Goal: Task Accomplishment & Management: Complete application form

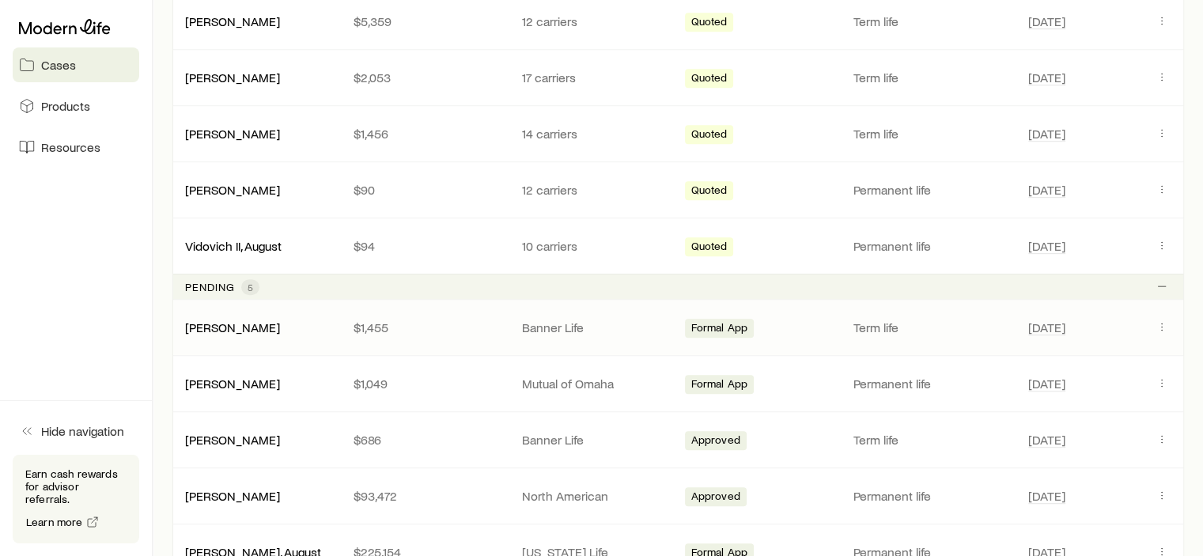
scroll to position [870, 0]
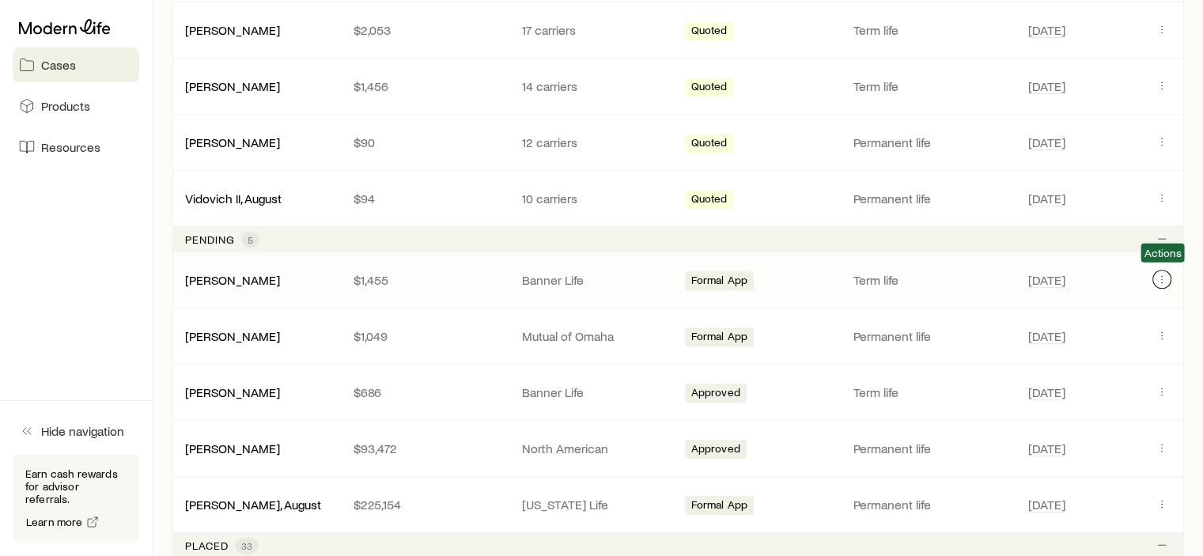
click at [1161, 275] on icon "Client cases" at bounding box center [1162, 279] width 13 height 13
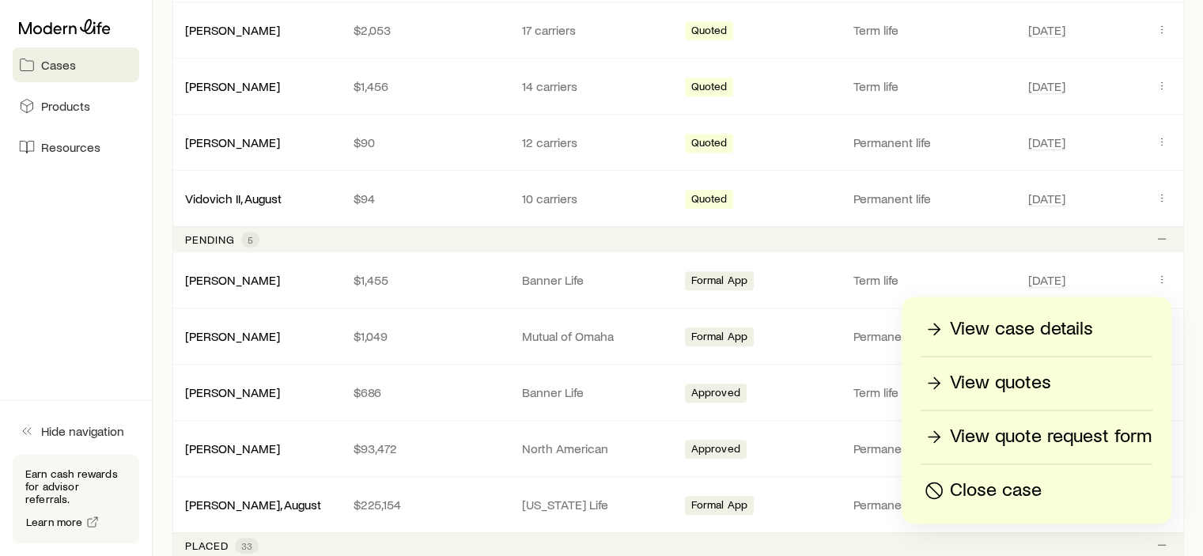
click at [1016, 385] on p "View quotes" at bounding box center [1000, 382] width 101 height 25
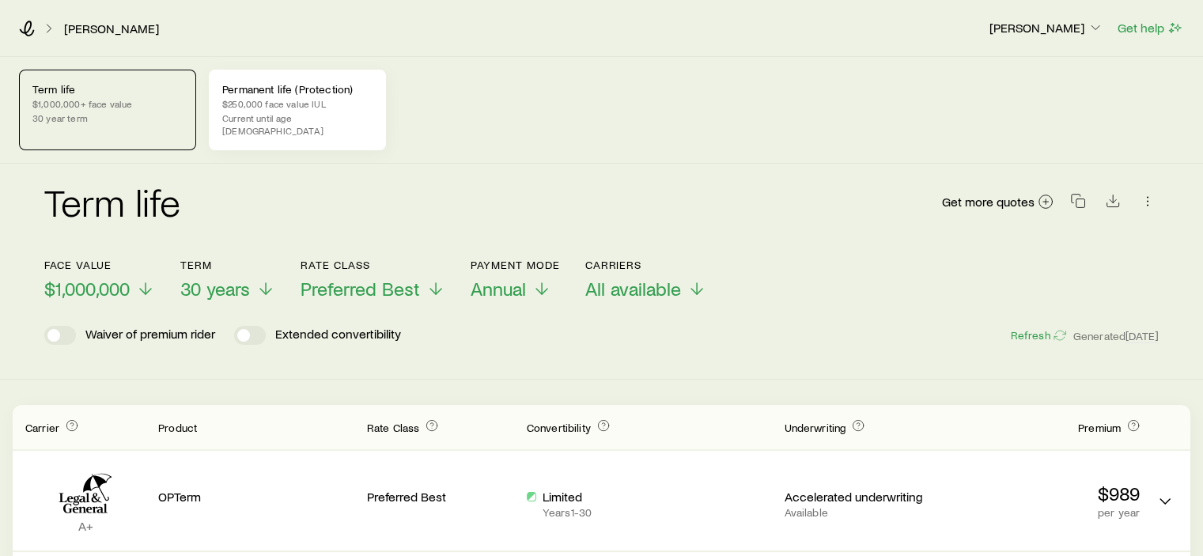
click at [267, 105] on p "$250,000 face value IUL" at bounding box center [297, 103] width 150 height 13
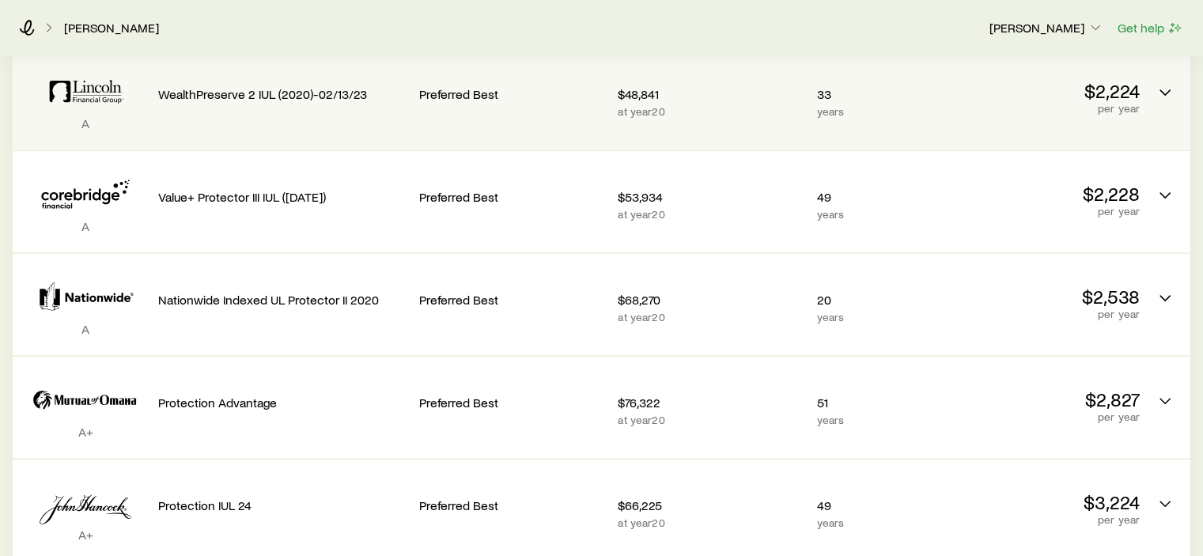
scroll to position [633, 0]
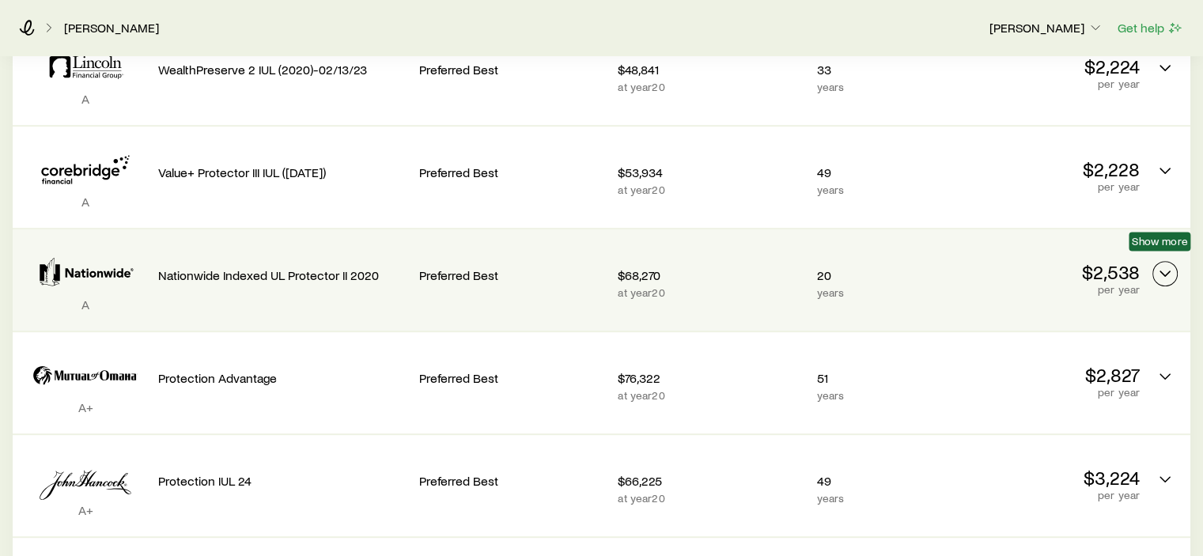
click at [1171, 264] on icon "Permanent quotes" at bounding box center [1165, 273] width 19 height 19
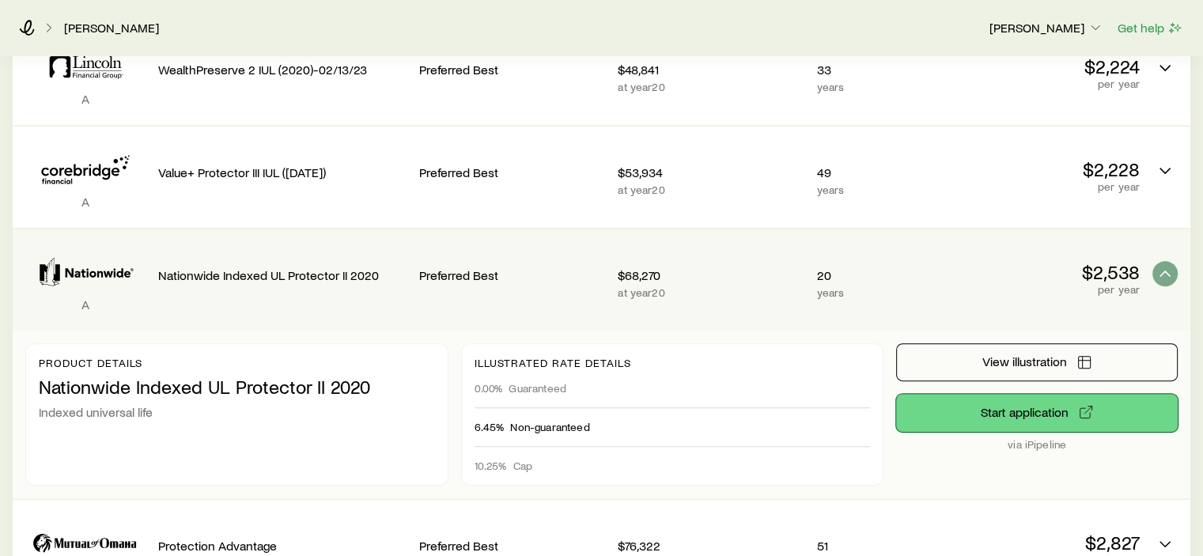
click at [1032, 399] on button "Start application" at bounding box center [1037, 413] width 282 height 38
